Goal: Task Accomplishment & Management: Manage account settings

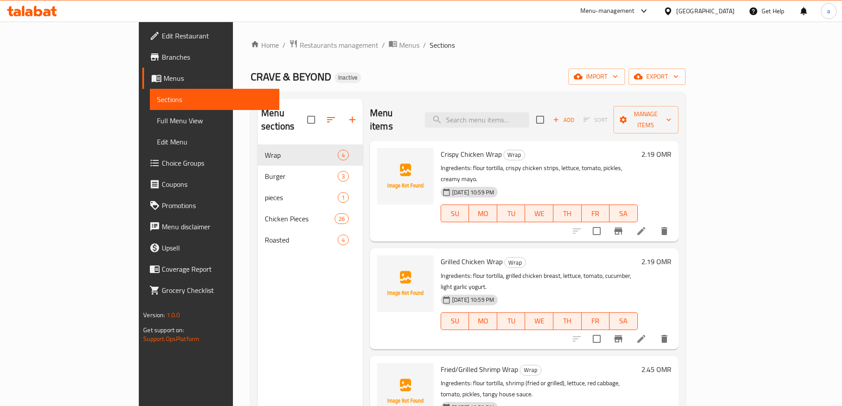
click at [429, 41] on ol "Home / Restaurants management / Menus / Sections" at bounding box center [468, 44] width 435 height 11
click at [620, 79] on icon "button" at bounding box center [615, 76] width 9 height 9
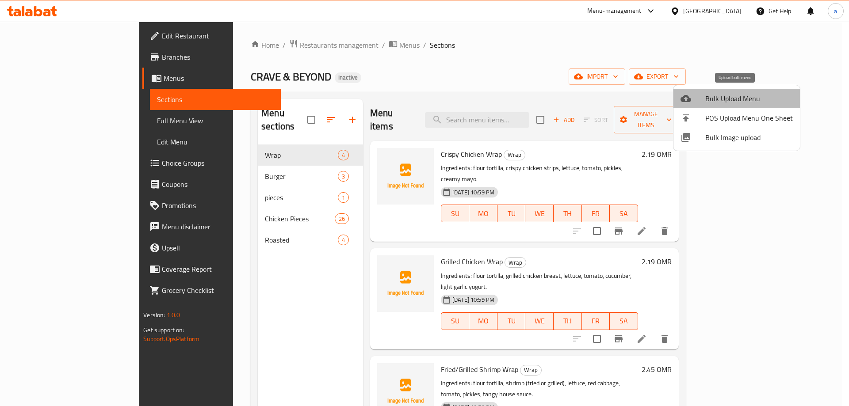
click at [742, 102] on span "Bulk Upload Menu" at bounding box center [749, 98] width 88 height 11
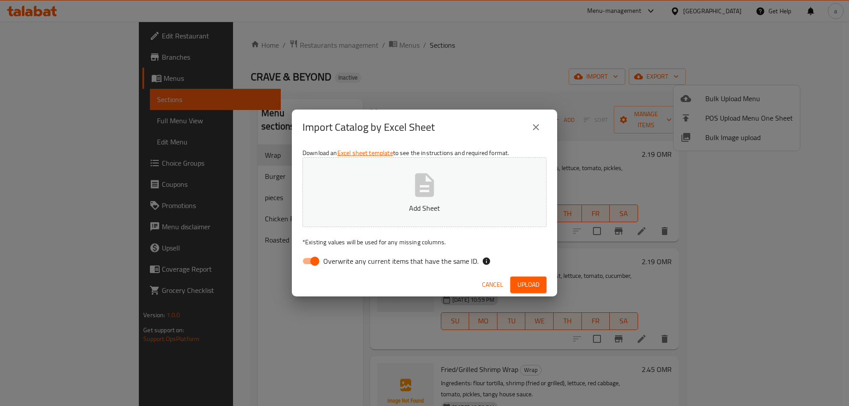
click at [320, 262] on input "Overwrite any current items that have the same ID." at bounding box center [315, 261] width 50 height 17
checkbox input "false"
click at [396, 206] on p "Add Sheet" at bounding box center [424, 208] width 217 height 11
click at [522, 284] on span "Upload" at bounding box center [528, 284] width 22 height 11
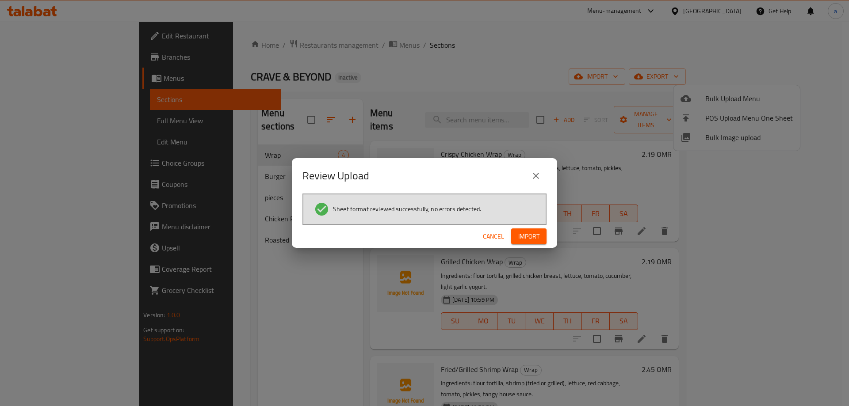
click at [534, 237] on span "Import" at bounding box center [528, 236] width 21 height 11
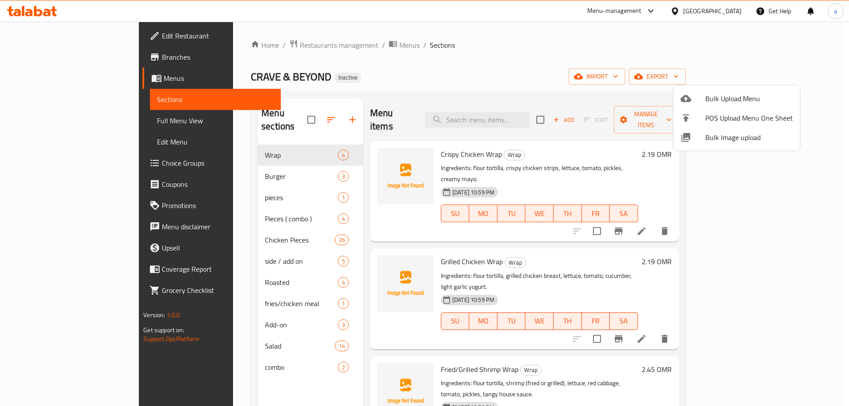
click at [250, 229] on div at bounding box center [424, 203] width 849 height 406
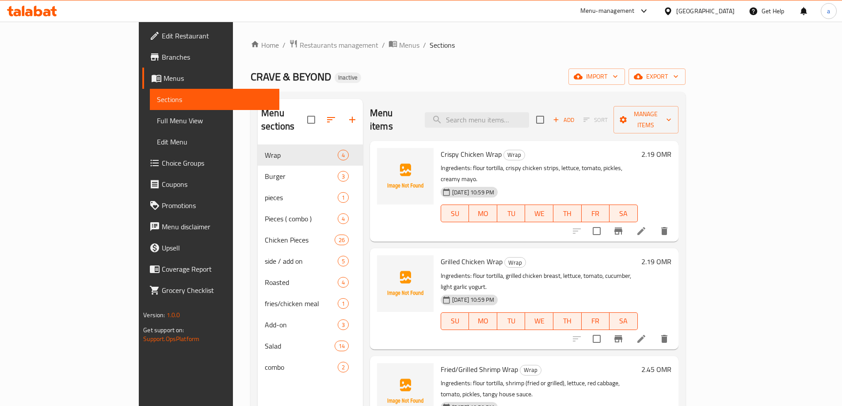
click at [150, 126] on link "Full Menu View" at bounding box center [215, 120] width 130 height 21
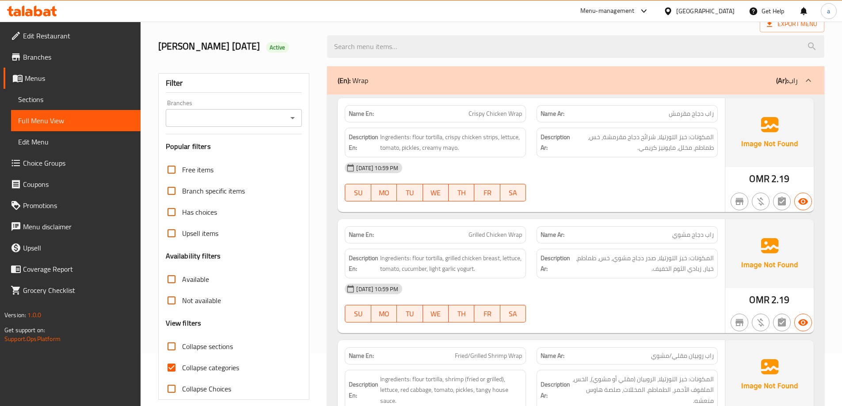
scroll to position [133, 0]
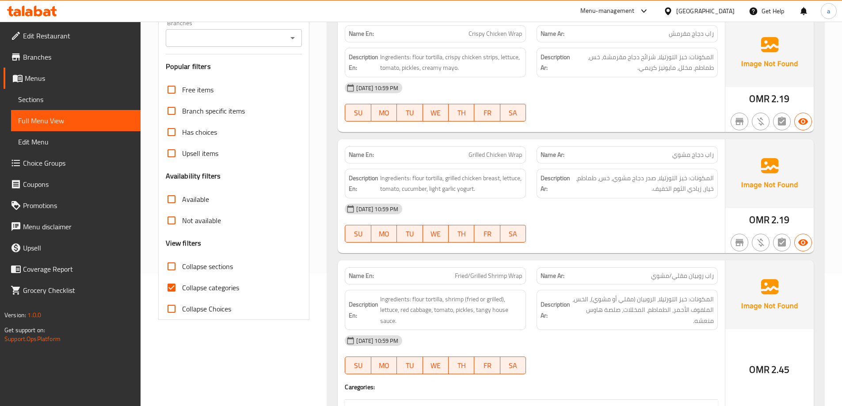
click at [193, 286] on span "Collapse categories" at bounding box center [210, 288] width 57 height 11
click at [182, 286] on input "Collapse categories" at bounding box center [171, 287] width 21 height 21
checkbox input "false"
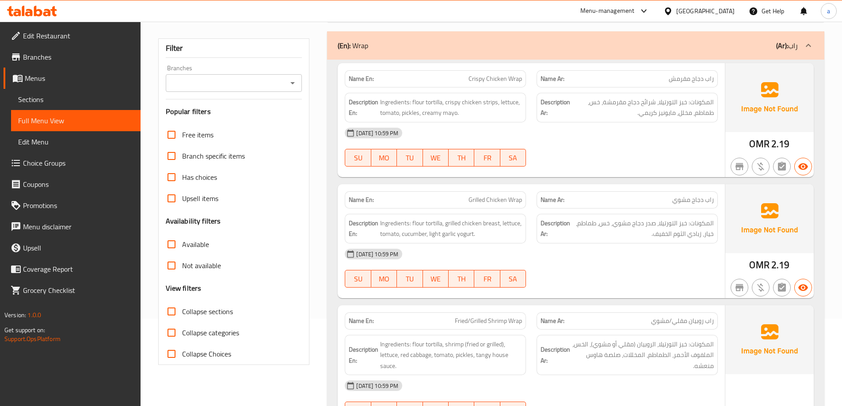
scroll to position [88, 0]
click at [223, 312] on span "Collapse sections" at bounding box center [207, 311] width 51 height 11
click at [182, 312] on input "Collapse sections" at bounding box center [171, 310] width 21 height 21
checkbox input "true"
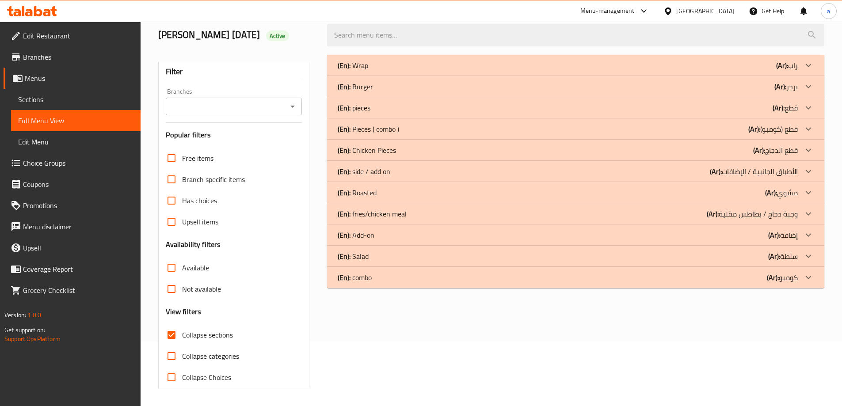
scroll to position [64, 0]
click at [371, 133] on p "(En): Pieces ( combo )" at bounding box center [368, 129] width 61 height 11
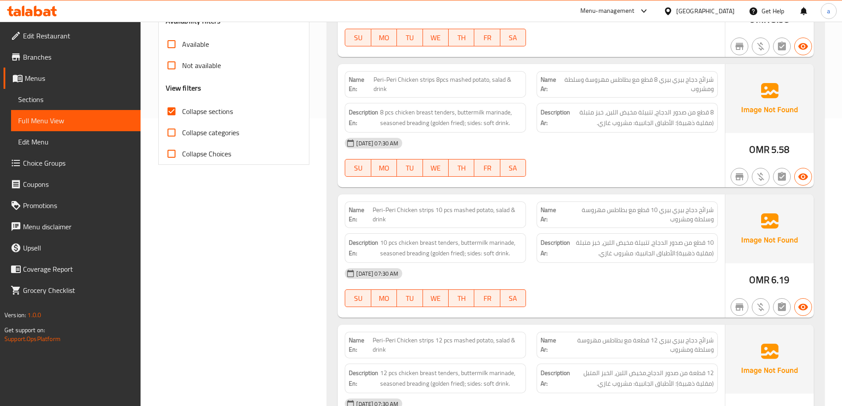
scroll to position [521, 0]
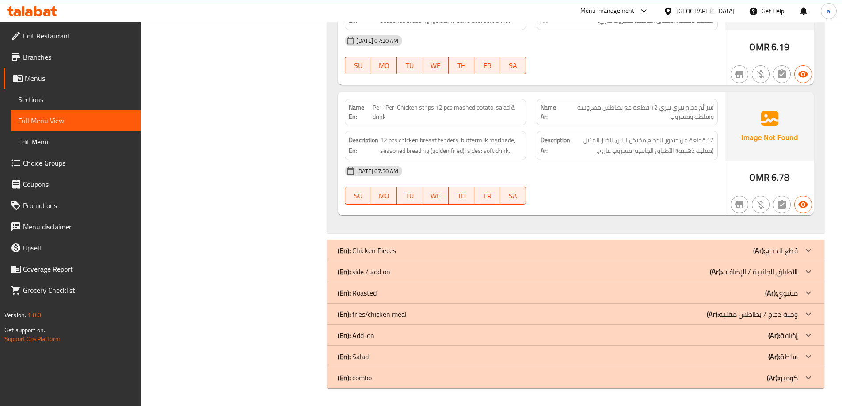
click at [368, 276] on p "(En): side / add on" at bounding box center [364, 272] width 53 height 11
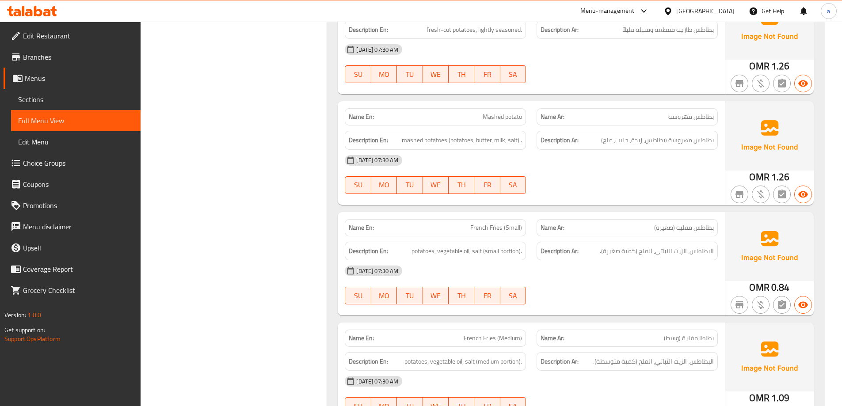
scroll to position [1110, 0]
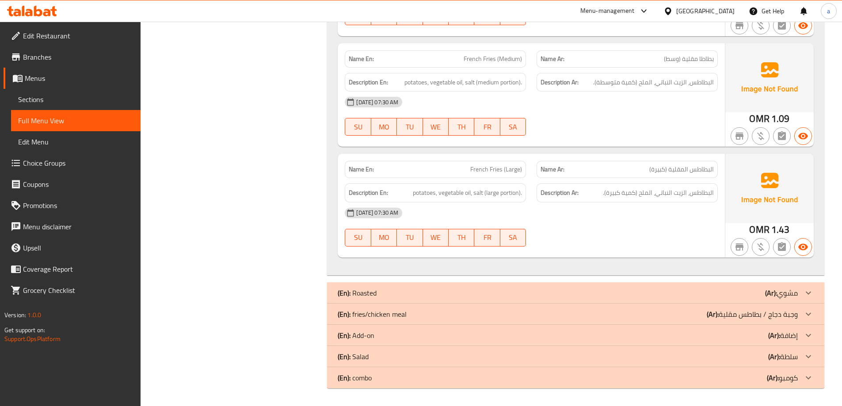
click at [362, 333] on p "(En): Add-on" at bounding box center [356, 335] width 37 height 11
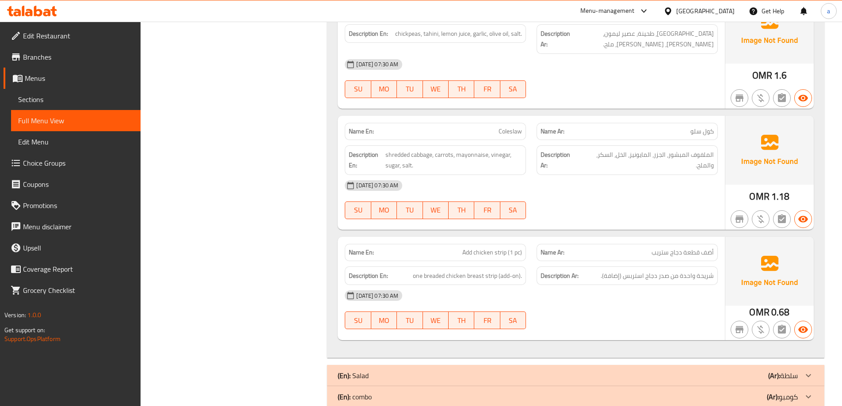
scroll to position [1487, 0]
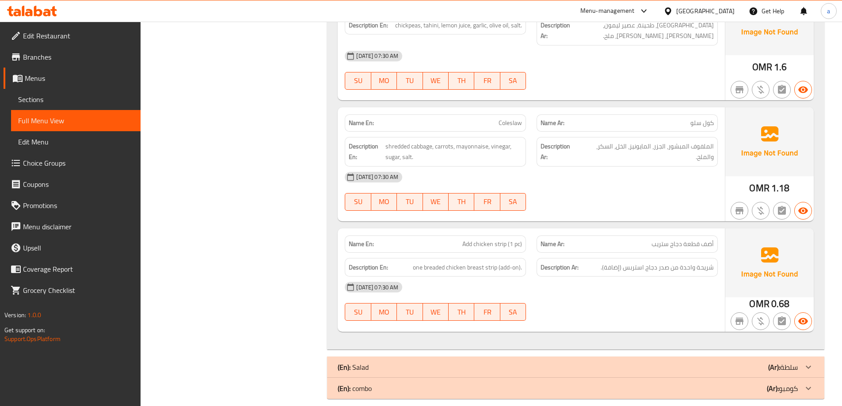
click at [376, 362] on div "(En): Salad (Ar): سلطة" at bounding box center [568, 367] width 460 height 11
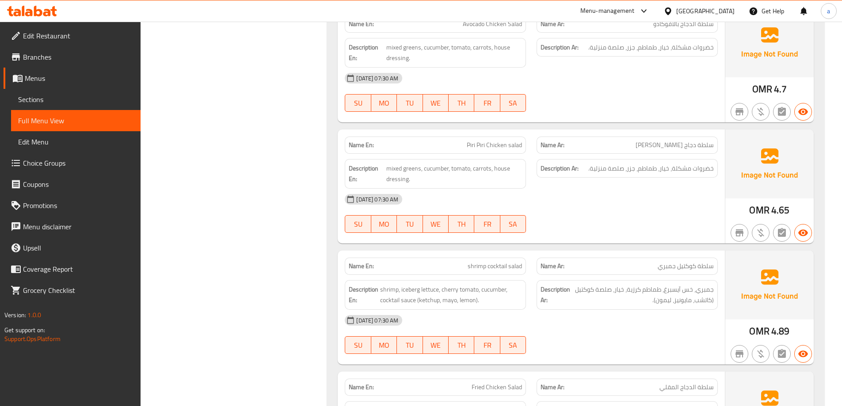
scroll to position [3212, 0]
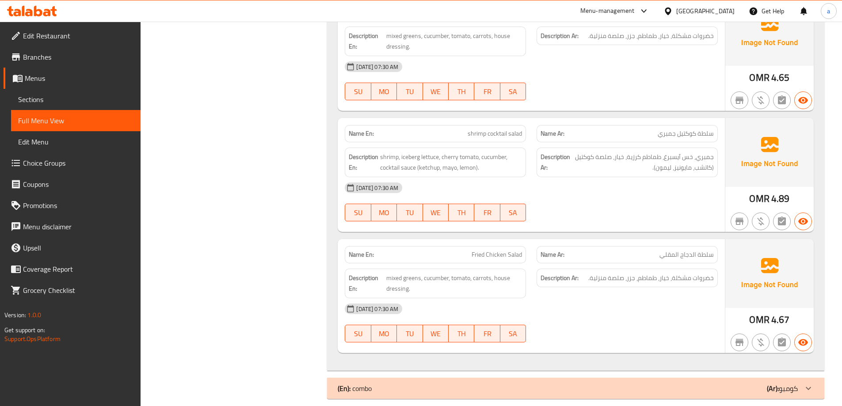
click at [380, 378] on div "(En): combo (Ar): كومبو" at bounding box center [575, 388] width 497 height 21
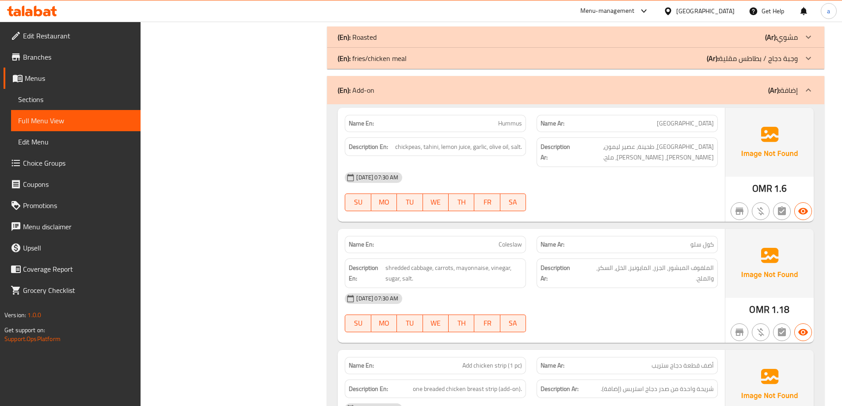
scroll to position [1371, 0]
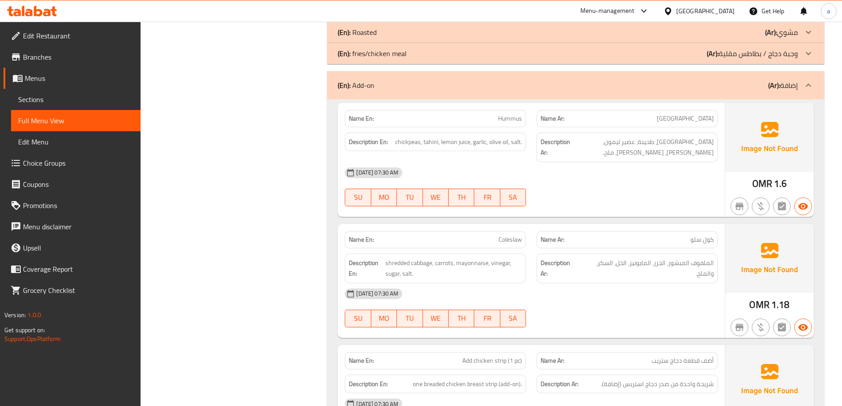
click at [397, 57] on p "(En): fries/chicken meal" at bounding box center [372, 53] width 69 height 11
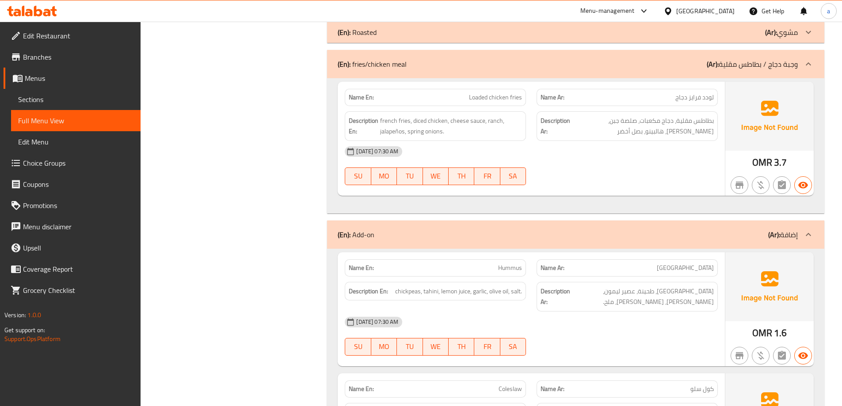
click at [107, 35] on span "Edit Restaurant" at bounding box center [78, 36] width 111 height 11
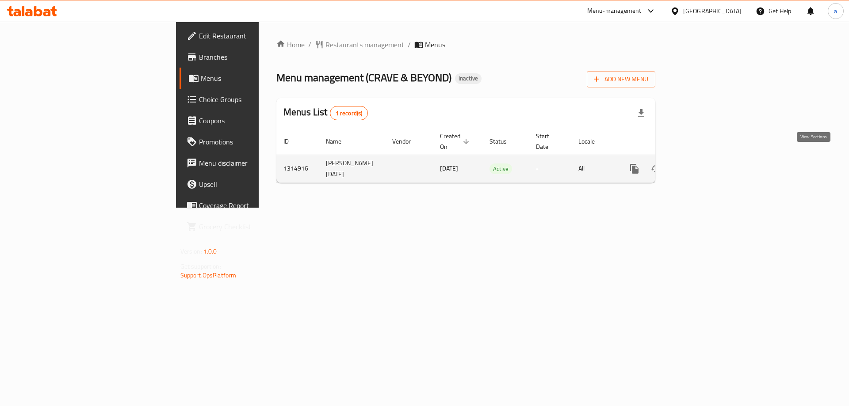
click at [703, 164] on icon "enhanced table" at bounding box center [698, 169] width 11 height 11
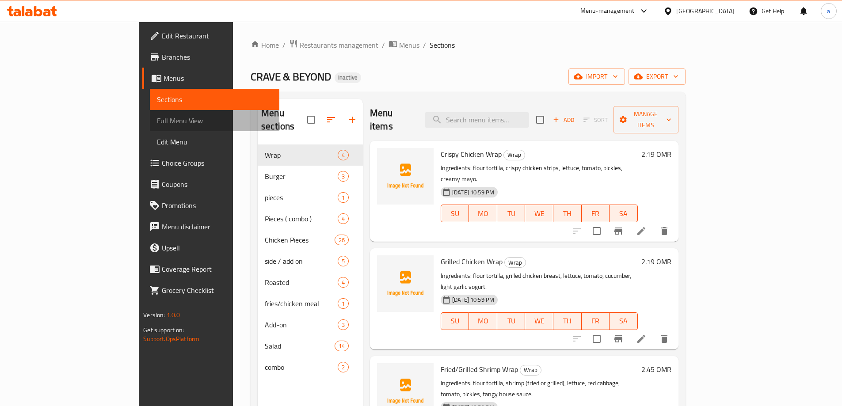
click at [157, 126] on span "Full Menu View" at bounding box center [214, 120] width 115 height 11
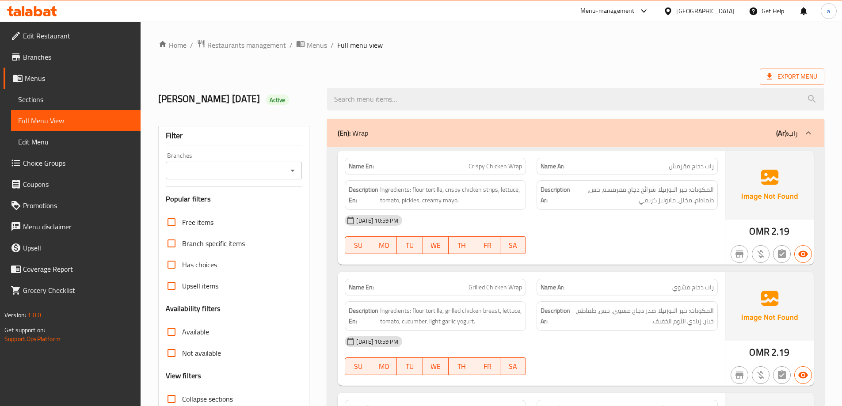
scroll to position [177, 0]
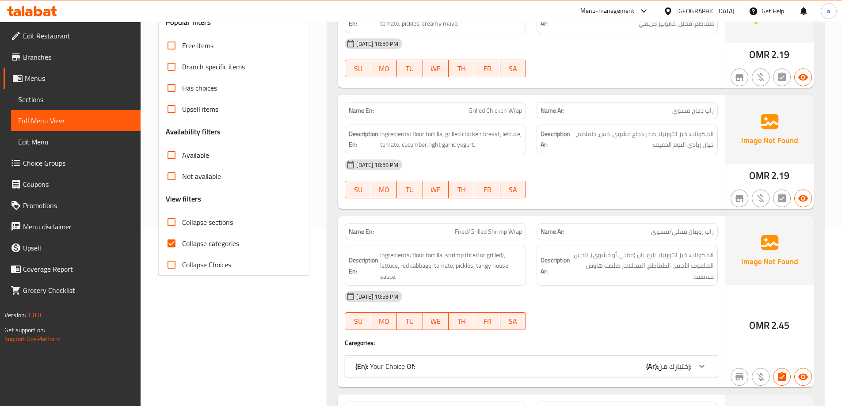
click at [196, 244] on span "Collapse categories" at bounding box center [210, 243] width 57 height 11
click at [182, 244] on input "Collapse categories" at bounding box center [171, 243] width 21 height 21
checkbox input "false"
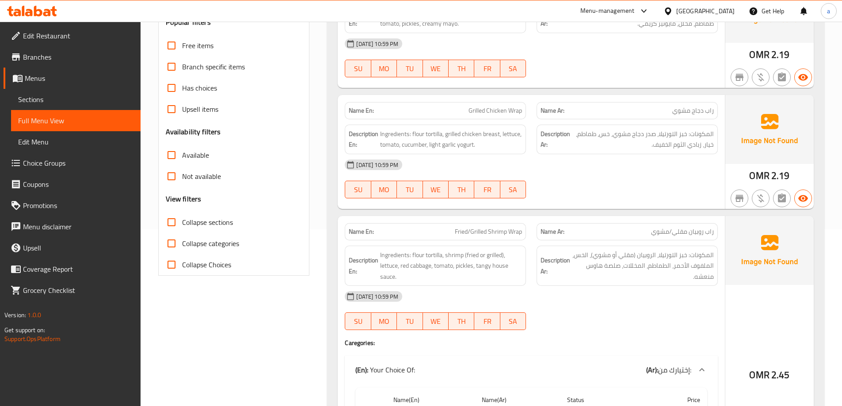
click at [203, 223] on span "Collapse sections" at bounding box center [207, 222] width 51 height 11
click at [182, 223] on input "Collapse sections" at bounding box center [171, 222] width 21 height 21
checkbox input "true"
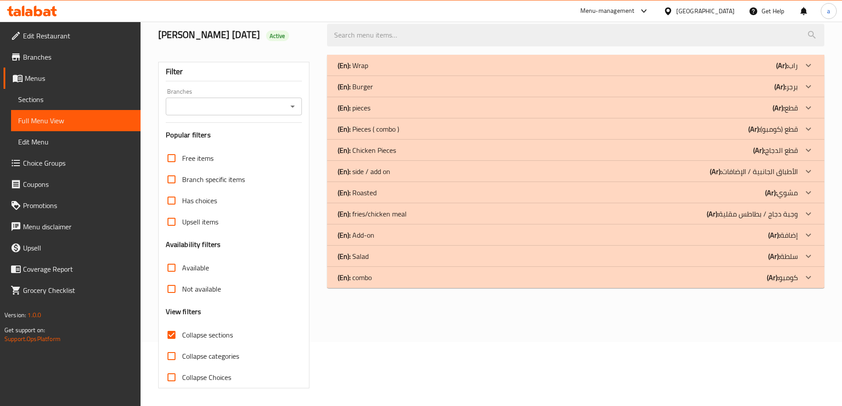
scroll to position [64, 0]
click at [363, 281] on p "(En): combo" at bounding box center [355, 277] width 34 height 11
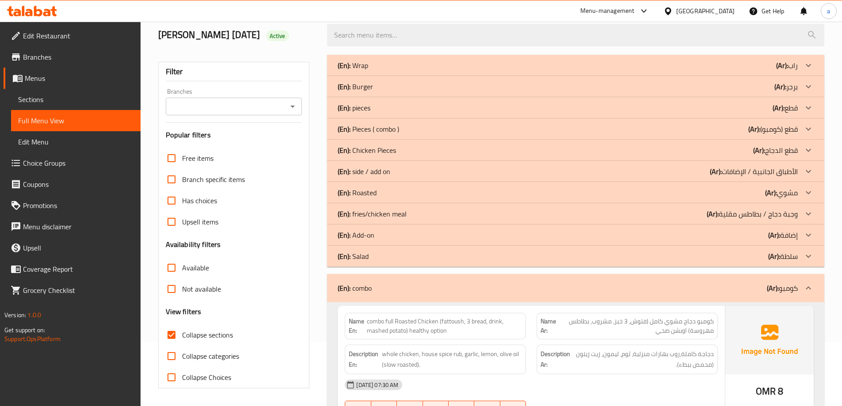
click at [366, 261] on p "(En): Salad" at bounding box center [353, 256] width 31 height 11
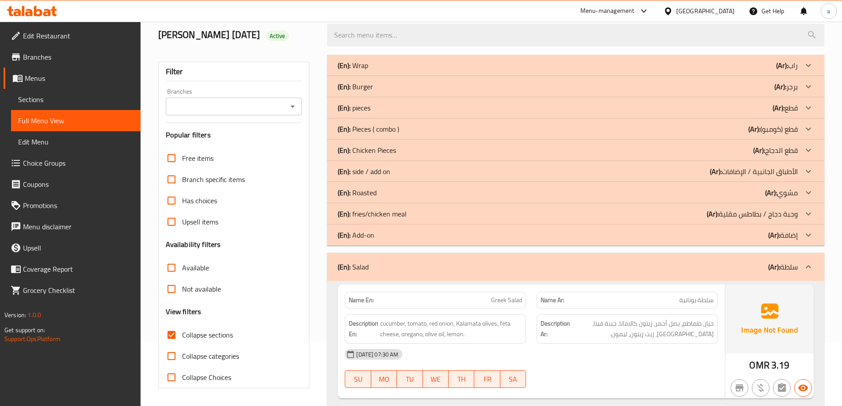
click at [368, 264] on p "(En): Salad" at bounding box center [353, 267] width 31 height 11
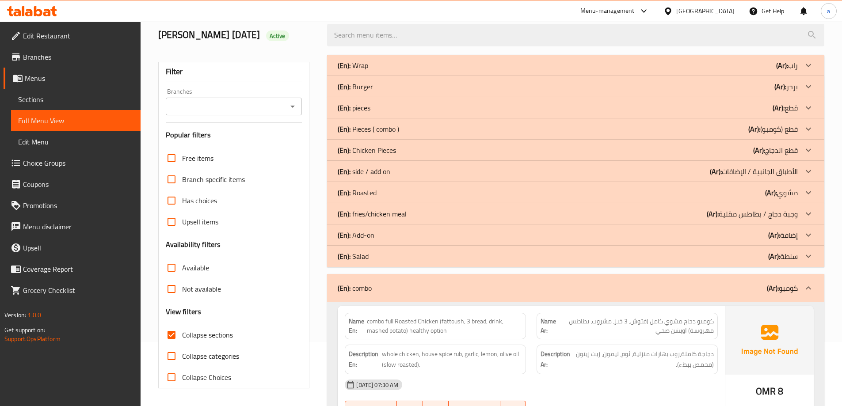
click at [373, 253] on div "(En): Salad (Ar): سلطة" at bounding box center [568, 256] width 460 height 11
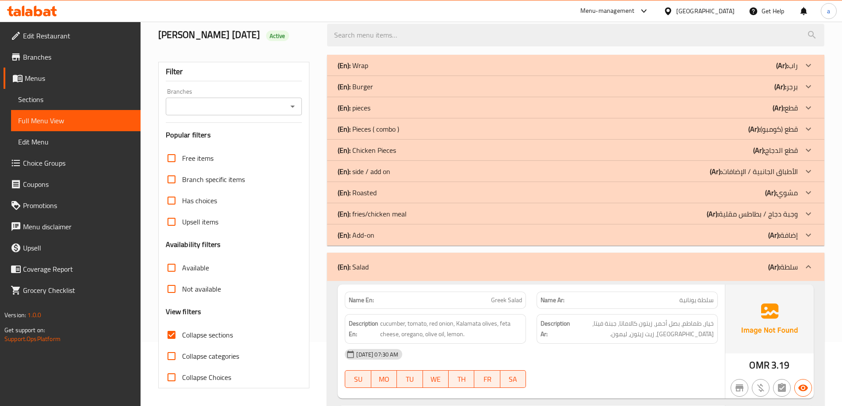
click at [370, 239] on p "(En): Add-on" at bounding box center [356, 235] width 37 height 11
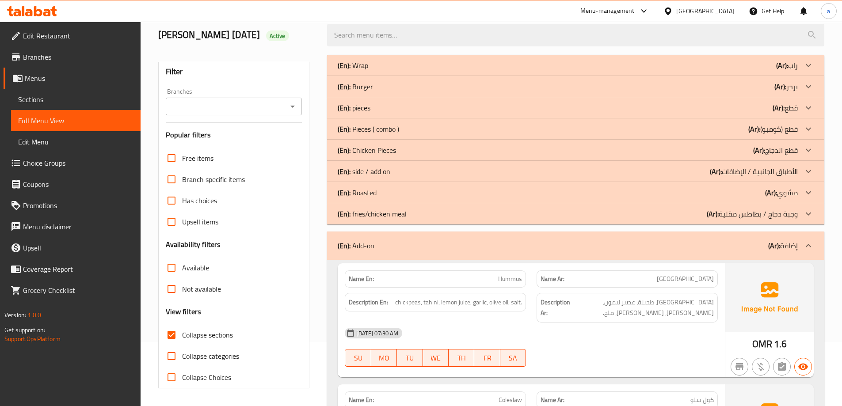
click at [377, 216] on p "(En): fries/chicken meal" at bounding box center [372, 214] width 69 height 11
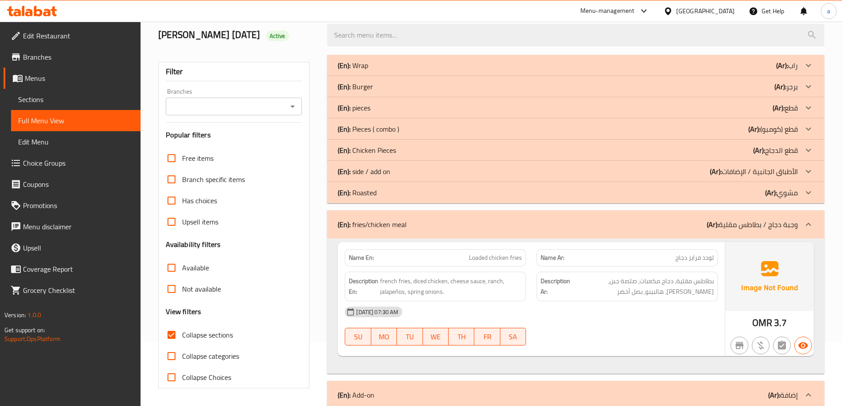
click at [383, 176] on p "(En): side / add on" at bounding box center [364, 171] width 53 height 11
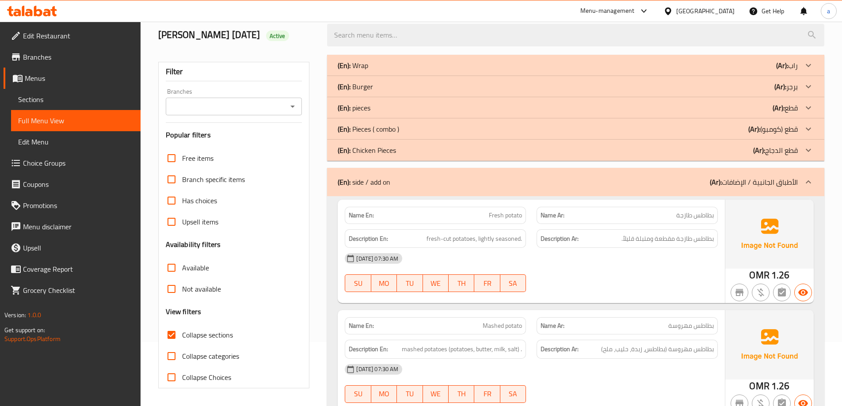
click at [396, 134] on p "(En): Pieces ( combo )" at bounding box center [368, 129] width 61 height 11
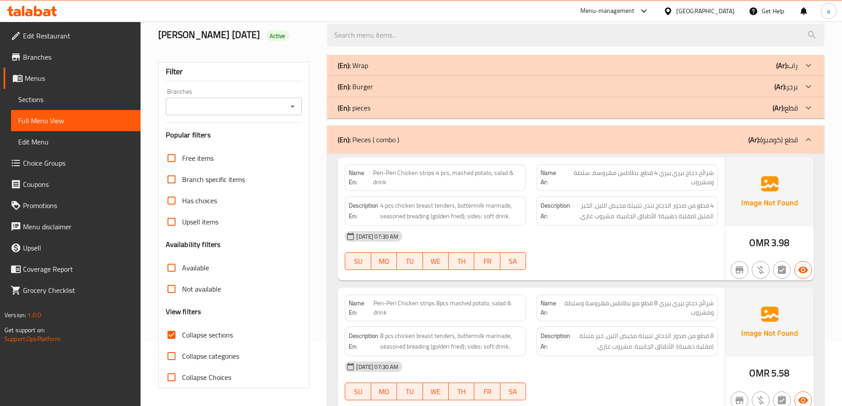
click at [81, 101] on span "Sections" at bounding box center [75, 99] width 115 height 11
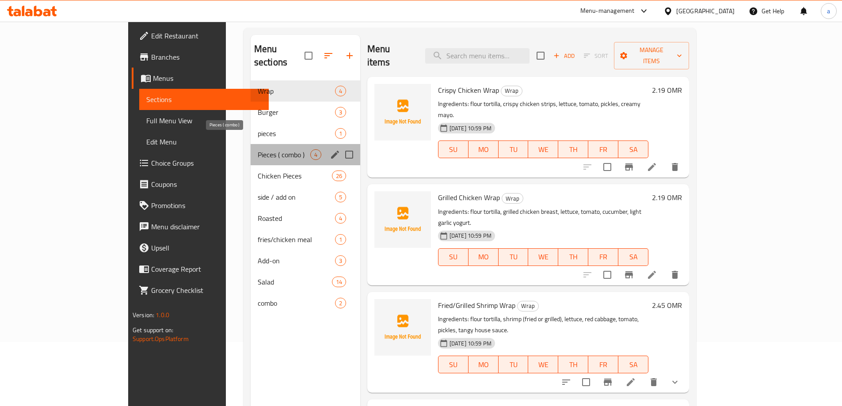
click at [258, 149] on span "Pieces ( combo )" at bounding box center [284, 154] width 53 height 11
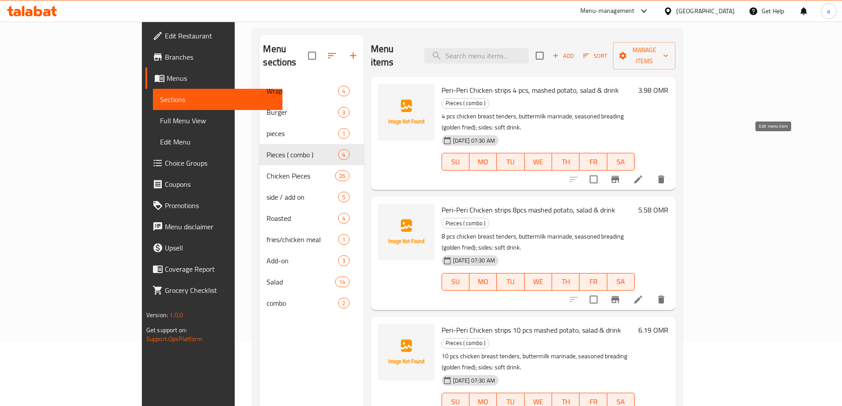
click at [644, 174] on icon at bounding box center [638, 179] width 11 height 11
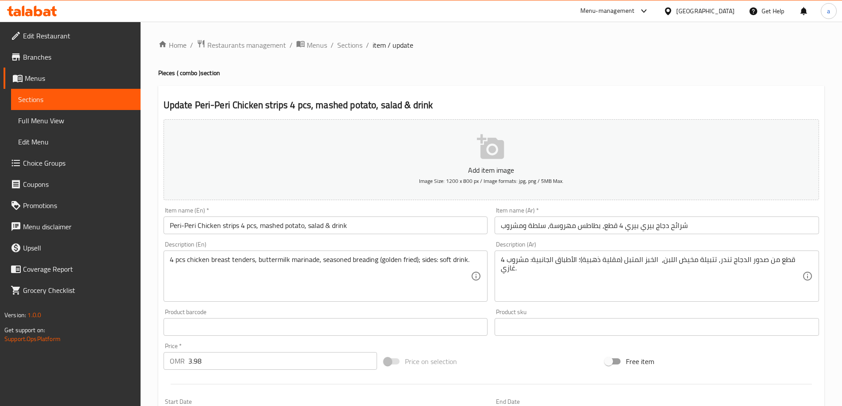
drag, startPoint x: 50, startPoint y: 123, endPoint x: 89, endPoint y: 122, distance: 39.8
click at [50, 123] on span "Full Menu View" at bounding box center [75, 120] width 115 height 11
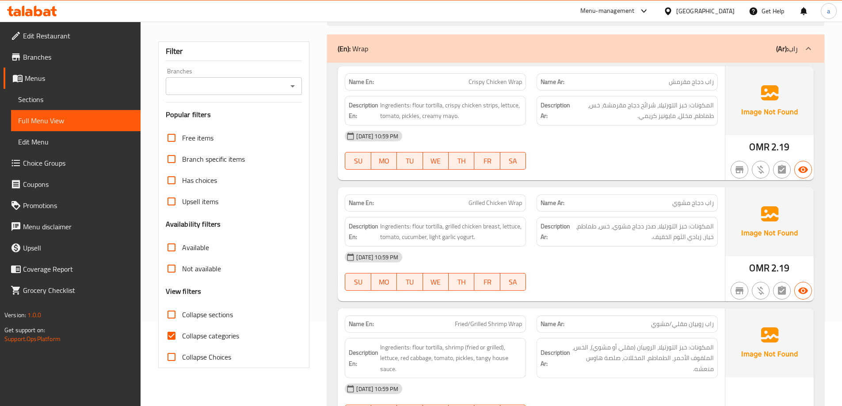
scroll to position [88, 0]
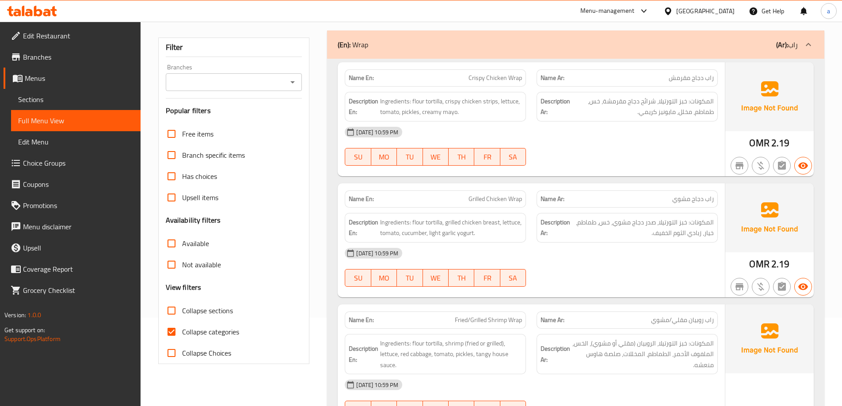
click at [211, 337] on span "Collapse categories" at bounding box center [210, 332] width 57 height 11
click at [182, 338] on input "Collapse categories" at bounding box center [171, 331] width 21 height 21
checkbox input "false"
click at [221, 316] on span "Collapse sections" at bounding box center [207, 311] width 51 height 11
click at [182, 316] on input "Collapse sections" at bounding box center [171, 310] width 21 height 21
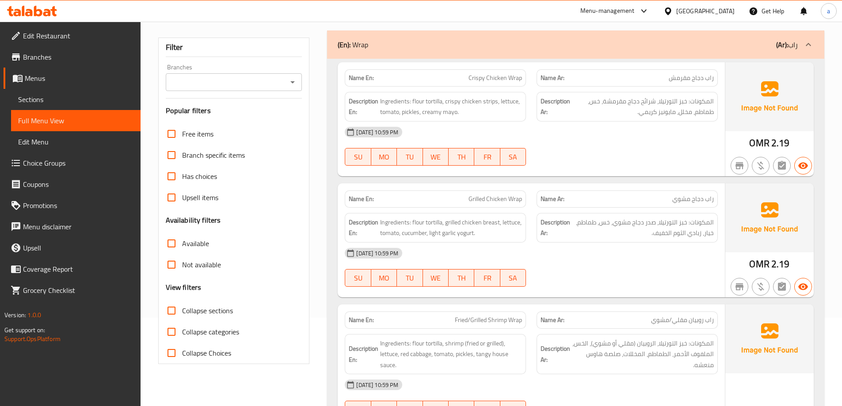
checkbox input "true"
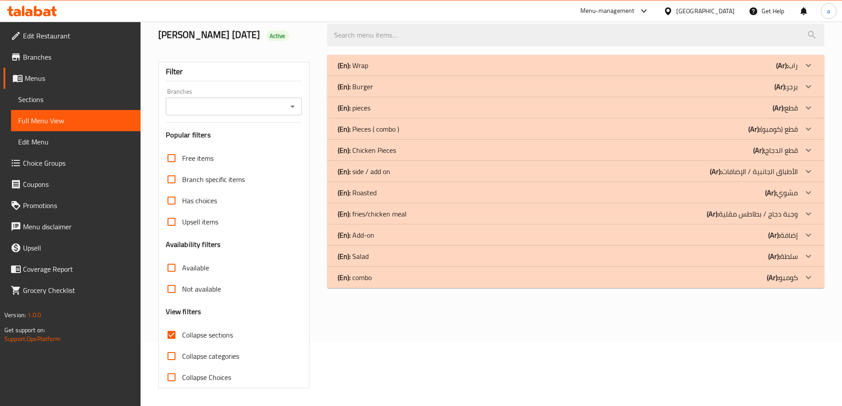
scroll to position [64, 0]
click at [378, 283] on div "(En): combo (Ar): كومبو" at bounding box center [568, 277] width 460 height 11
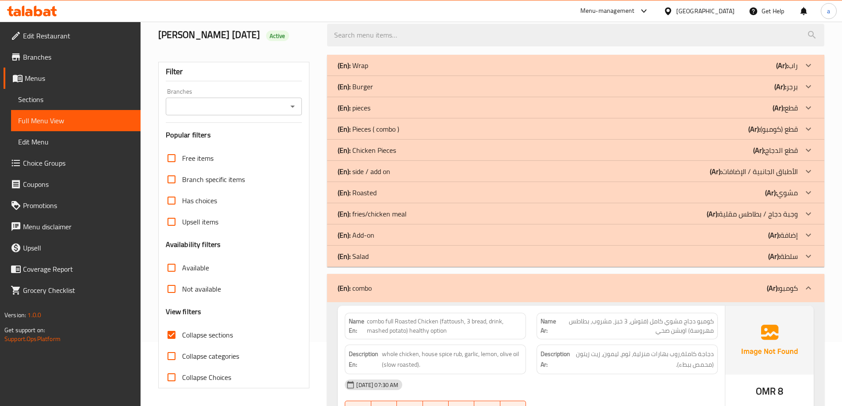
click at [386, 263] on div "(En): Salad (Ar): سلطة" at bounding box center [575, 256] width 497 height 21
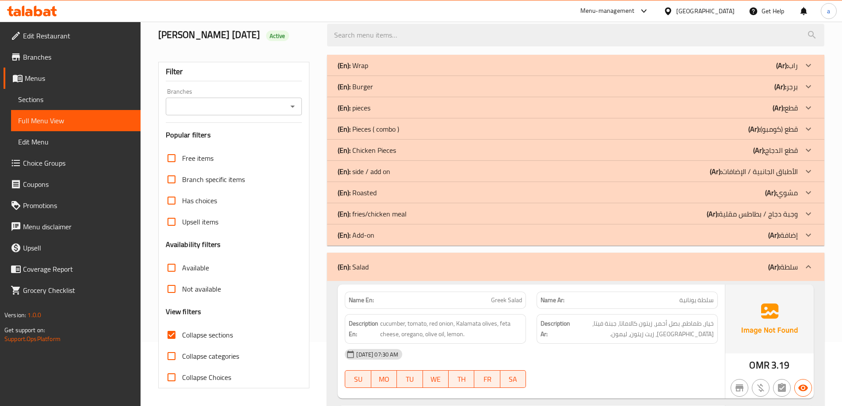
click at [392, 239] on div "(En): Add-on (Ar): إضافة" at bounding box center [568, 235] width 460 height 11
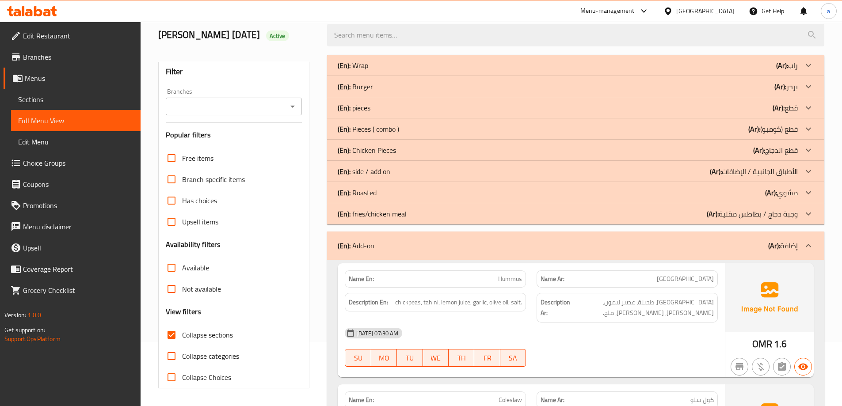
click at [397, 219] on p "(En): fries/chicken meal" at bounding box center [372, 214] width 69 height 11
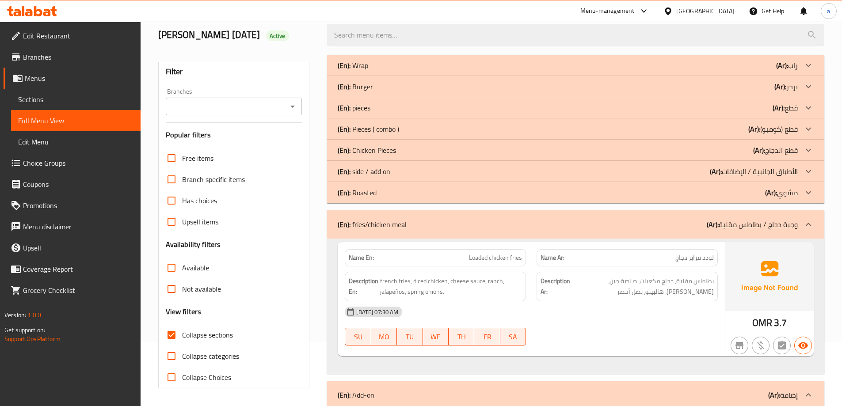
click at [400, 172] on div "(En): side / add on (Ar): الأطباق الجانبية / الإضافات" at bounding box center [568, 171] width 460 height 11
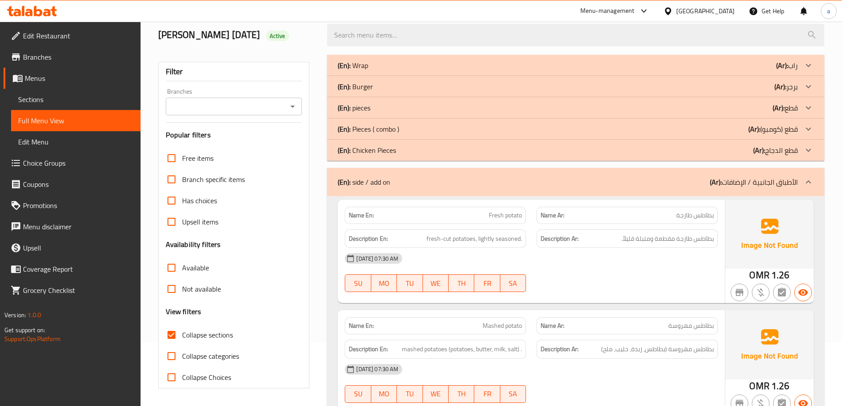
click at [403, 125] on div "(En): Pieces ( combo ) (Ar): قطع (كومبو)" at bounding box center [568, 129] width 460 height 11
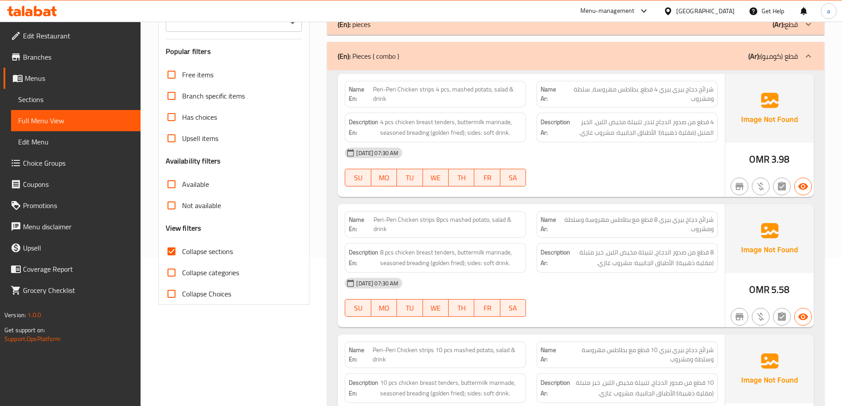
scroll to position [0, 0]
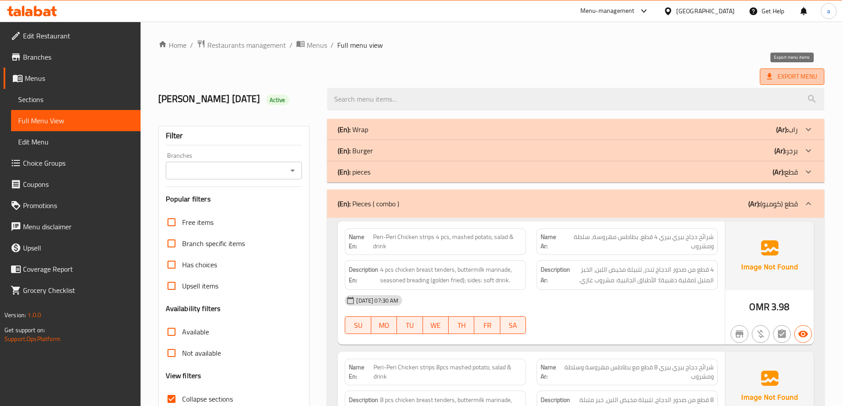
click at [792, 78] on span "Export Menu" at bounding box center [792, 76] width 50 height 11
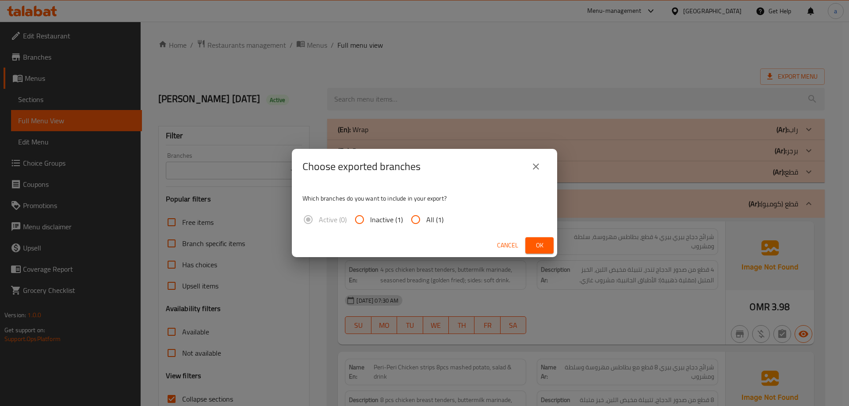
click at [434, 216] on span "All (1)" at bounding box center [434, 219] width 17 height 11
click at [426, 216] on input "All (1)" at bounding box center [415, 219] width 21 height 21
radio input "true"
click at [537, 247] on span "Ok" at bounding box center [539, 245] width 14 height 11
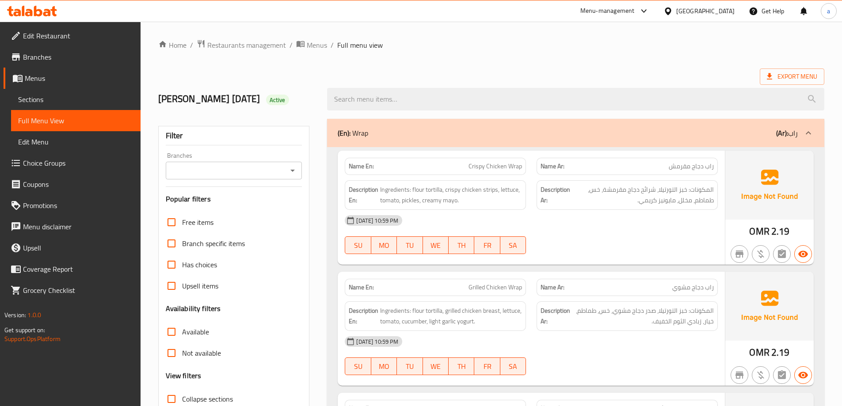
click at [676, 6] on div at bounding box center [670, 11] width 13 height 10
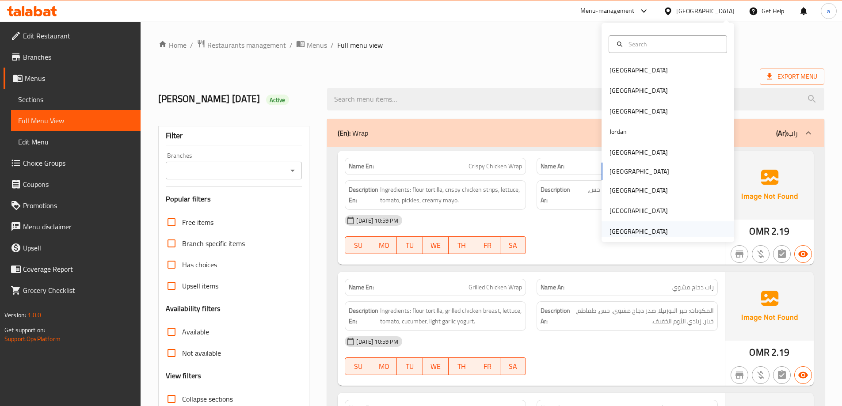
click at [637, 229] on div "[GEOGRAPHIC_DATA]" at bounding box center [639, 232] width 58 height 10
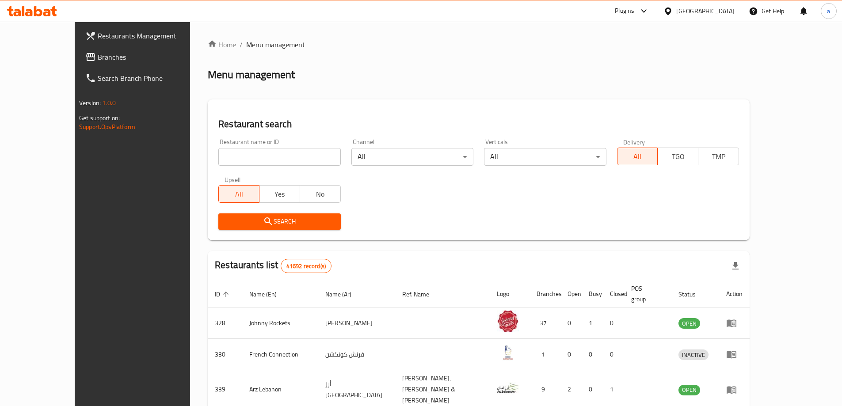
click at [104, 57] on span "Branches" at bounding box center [153, 57] width 111 height 11
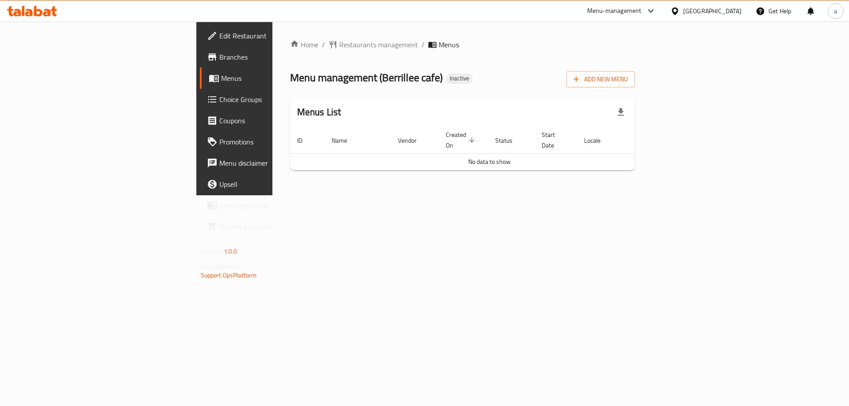
click at [571, 168] on div "Home / Restaurants management / Menus Menu management ( Berrillee cafe ) Inacti…" at bounding box center [462, 108] width 345 height 138
click at [653, 184] on div "Home / Restaurants management / Menus Menu management ( Berrillee cafe ) Inacti…" at bounding box center [462, 109] width 381 height 174
click at [207, 61] on span at bounding box center [213, 57] width 12 height 11
